Goal: Information Seeking & Learning: Learn about a topic

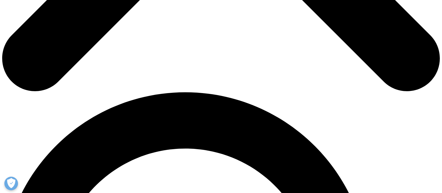
scroll to position [364, 0]
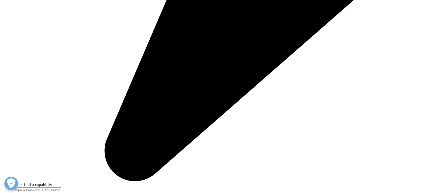
scroll to position [1657, 0]
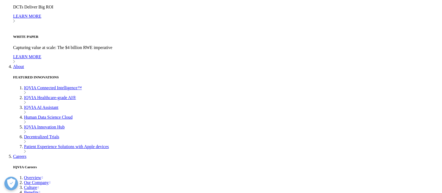
drag, startPoint x: 371, startPoint y: 85, endPoint x: 375, endPoint y: 81, distance: 5.6
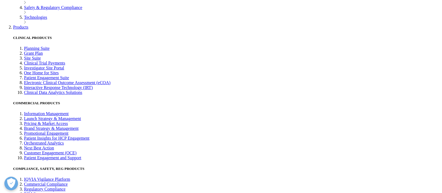
scroll to position [1847, 0]
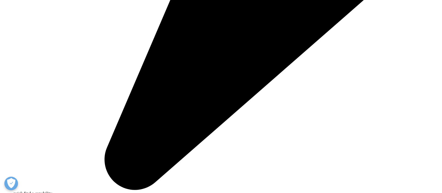
scroll to position [166, 0]
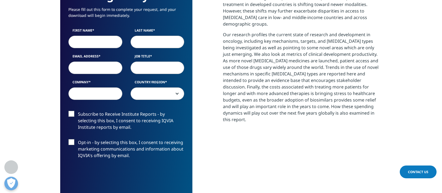
scroll to position [302, 0]
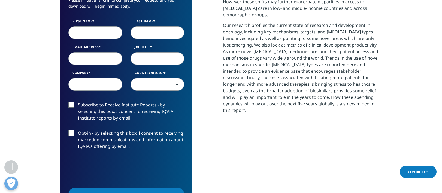
click at [428, 103] on section "We are excited to share our latest thinking with you Please fill out this form …" at bounding box center [221, 95] width 442 height 350
